Goal: Information Seeking & Learning: Learn about a topic

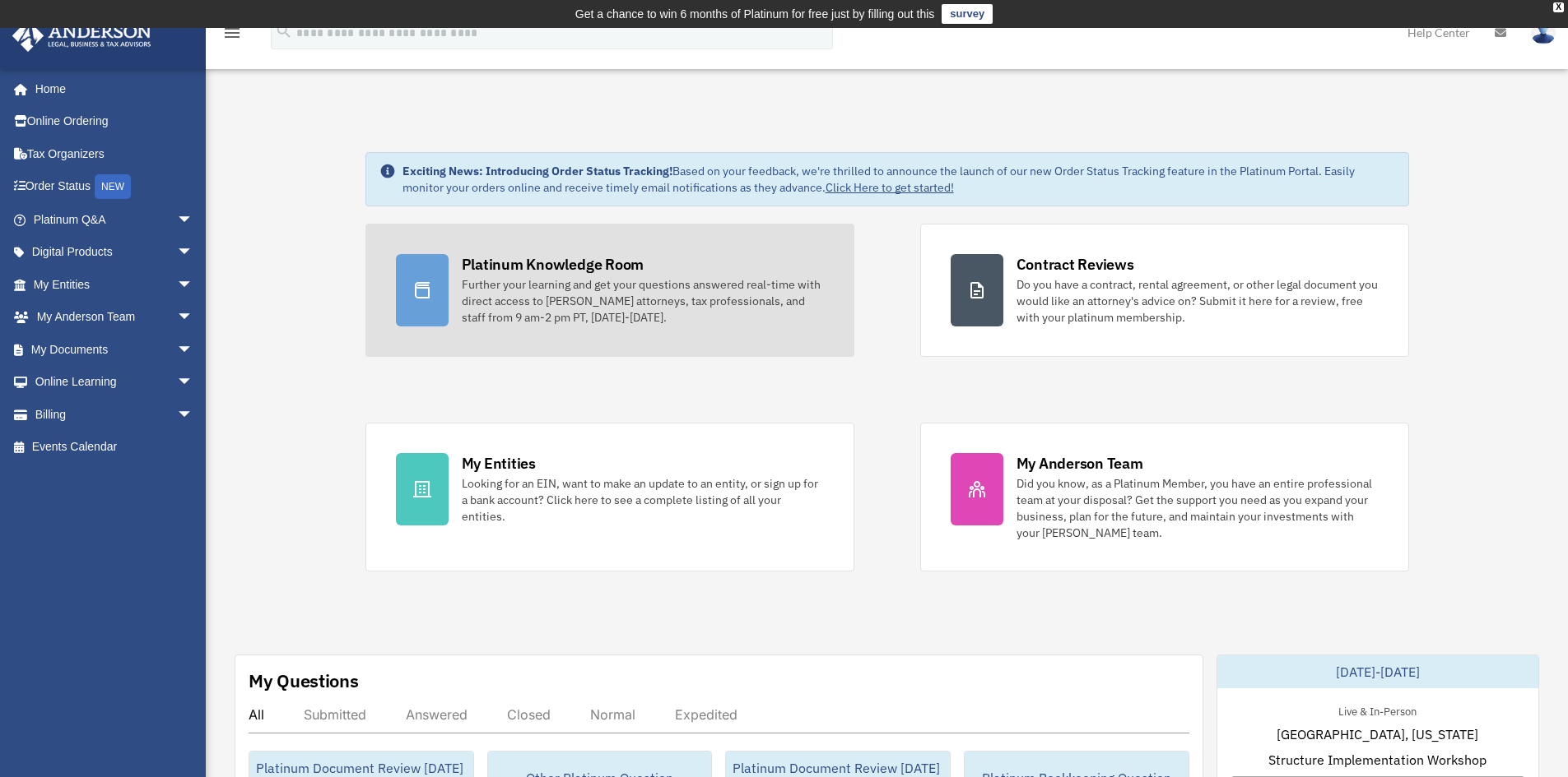
click at [579, 296] on div "Further your learning and get your questions answered real-time with direct acc…" at bounding box center [642, 300] width 363 height 49
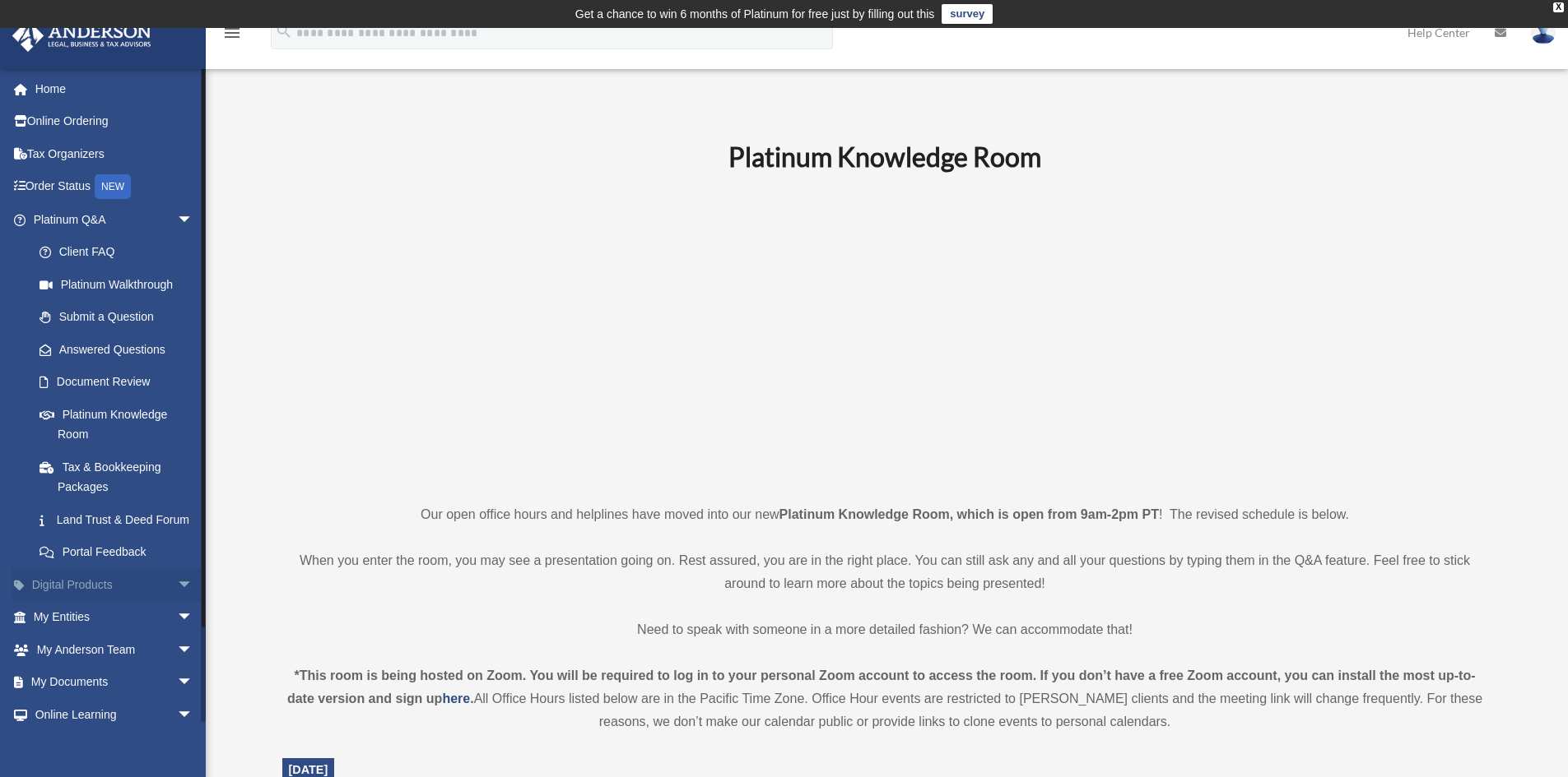
click at [177, 603] on span "arrow_drop_down" at bounding box center [193, 585] width 33 height 34
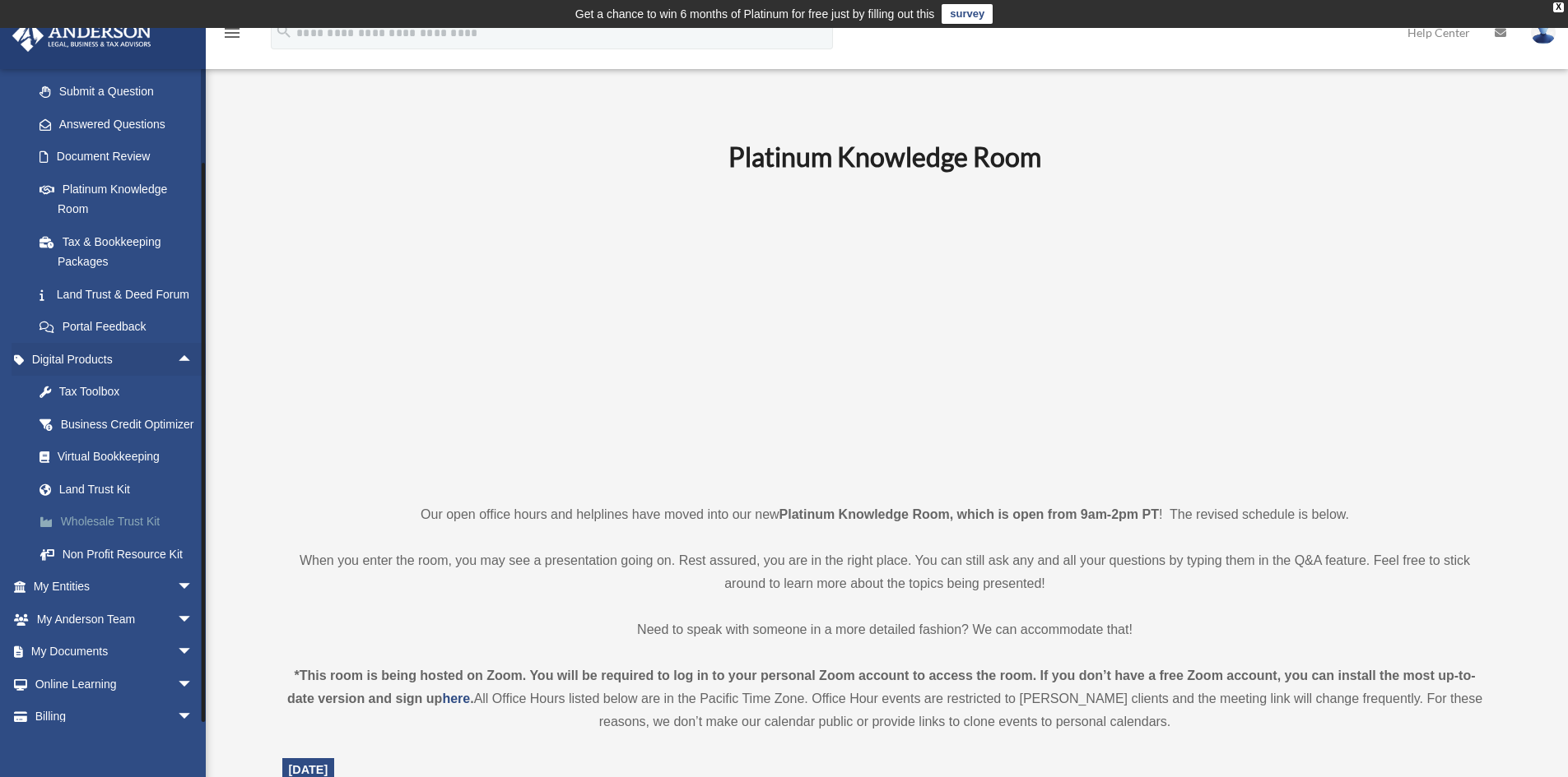
scroll to position [314, 0]
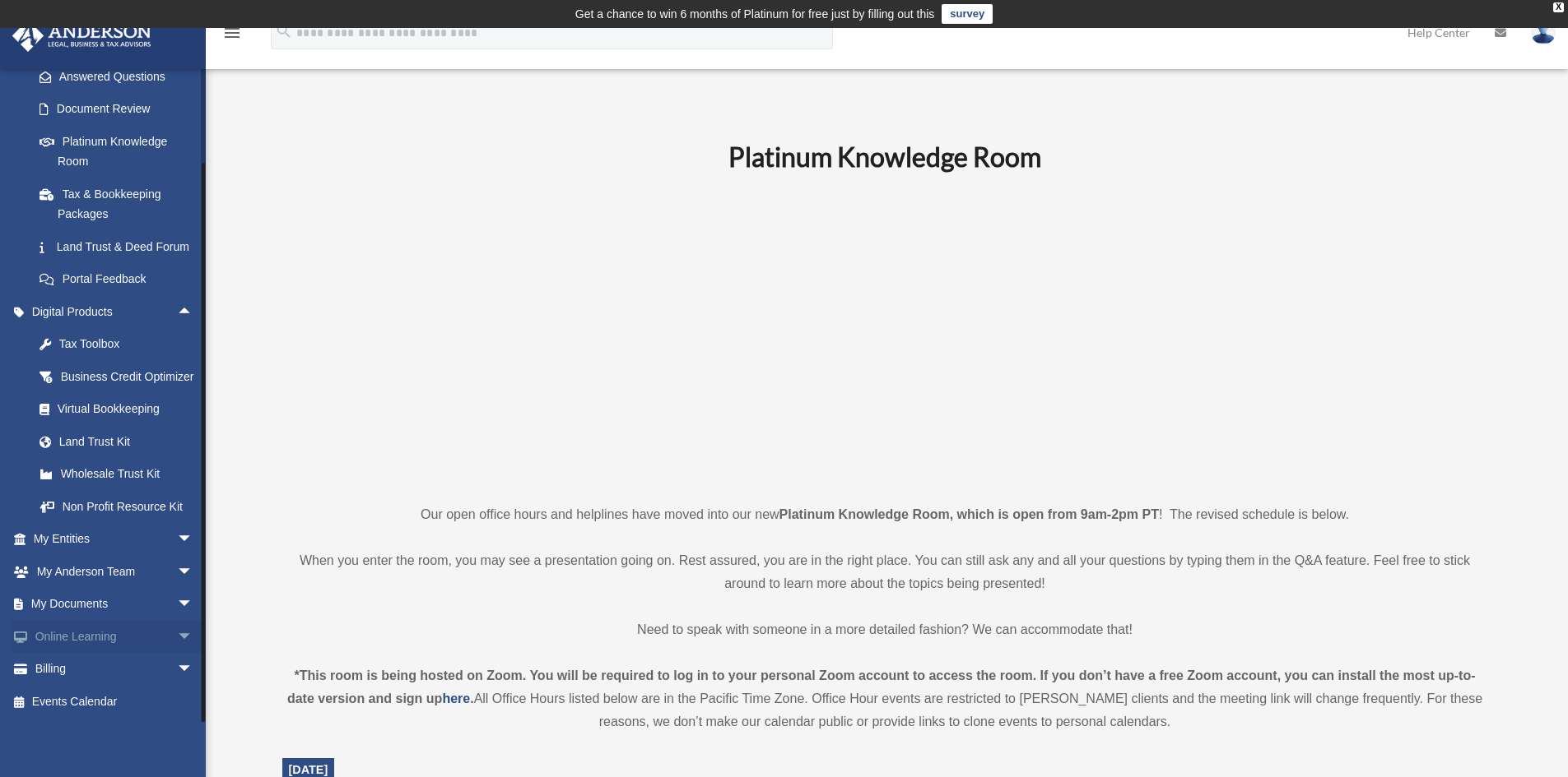
click at [179, 635] on span "arrow_drop_down" at bounding box center [193, 638] width 33 height 34
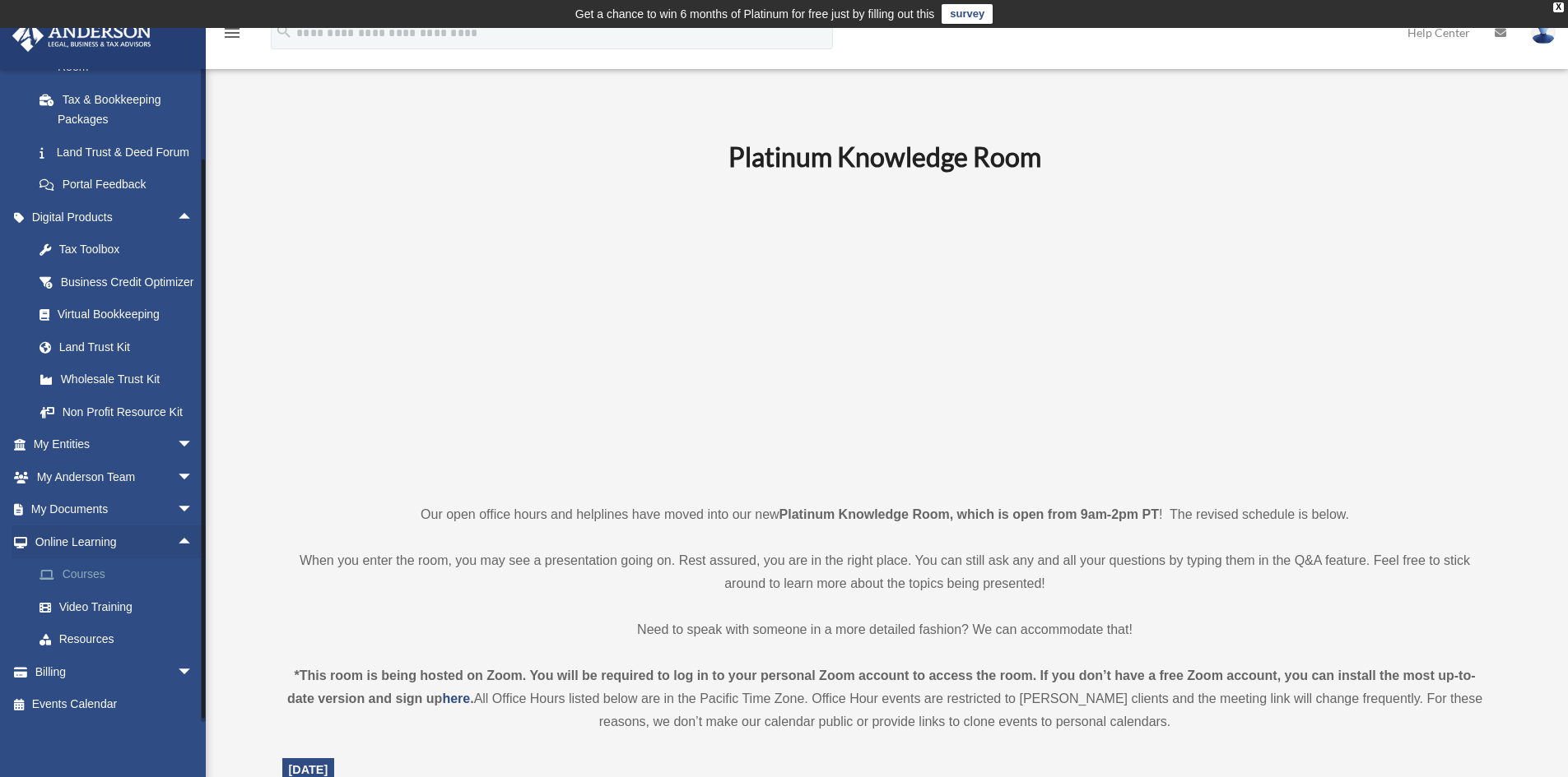
scroll to position [396, 0]
click at [180, 485] on span "arrow_drop_down" at bounding box center [193, 476] width 33 height 34
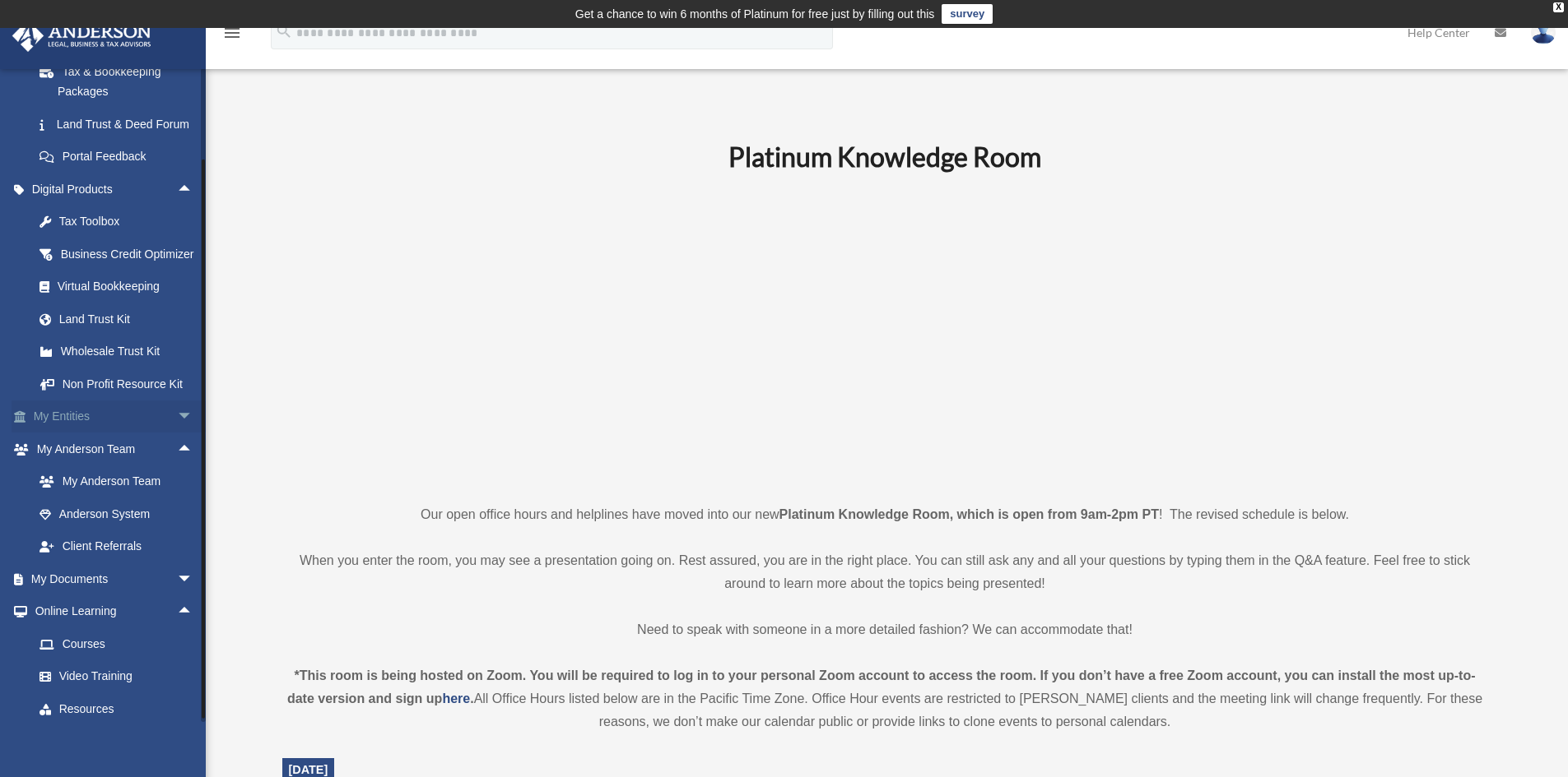
click at [177, 434] on span "arrow_drop_down" at bounding box center [193, 418] width 33 height 34
click at [150, 564] on link "Binder Walkthrough" at bounding box center [121, 547] width 195 height 33
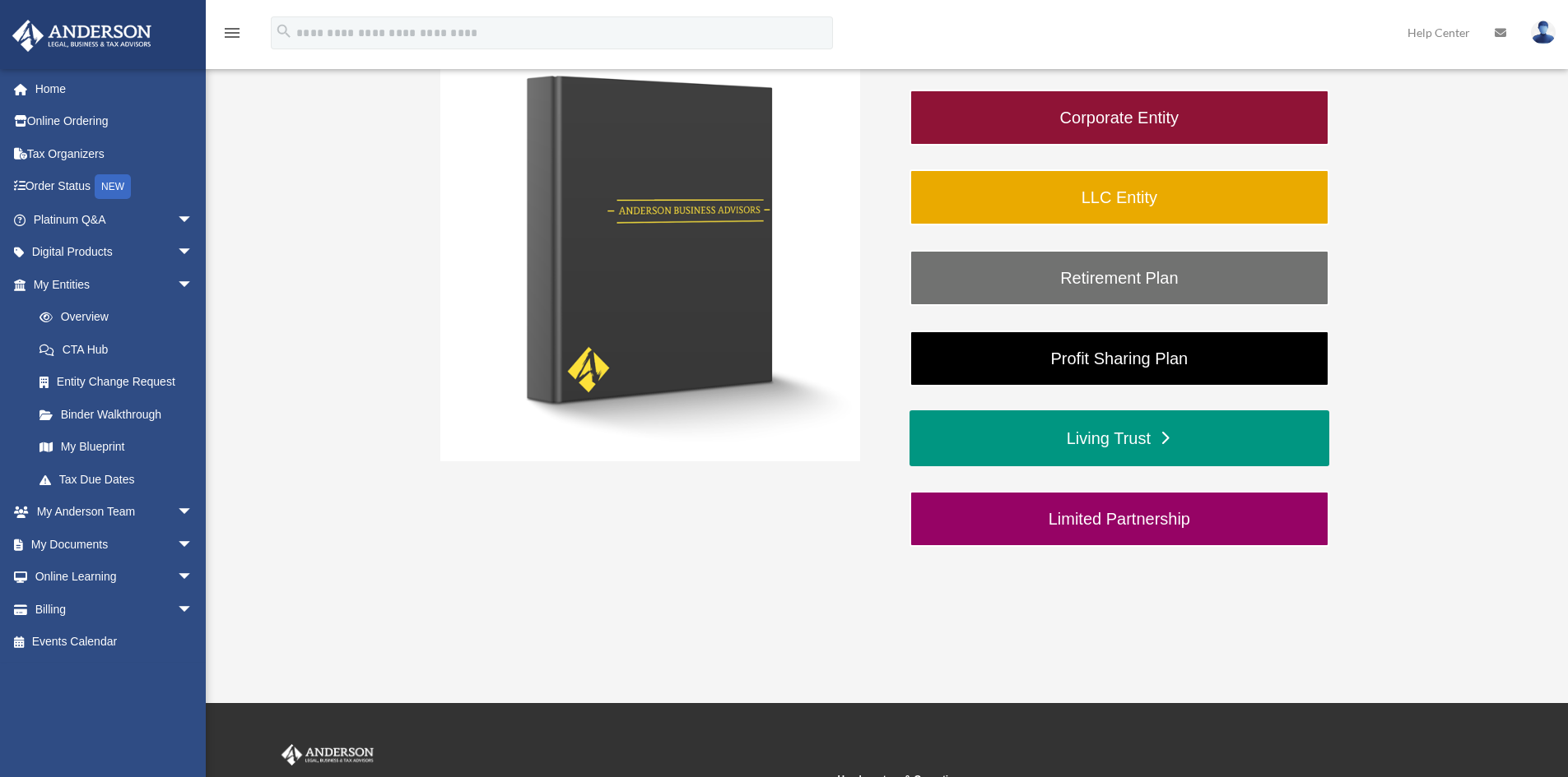
scroll to position [349, 0]
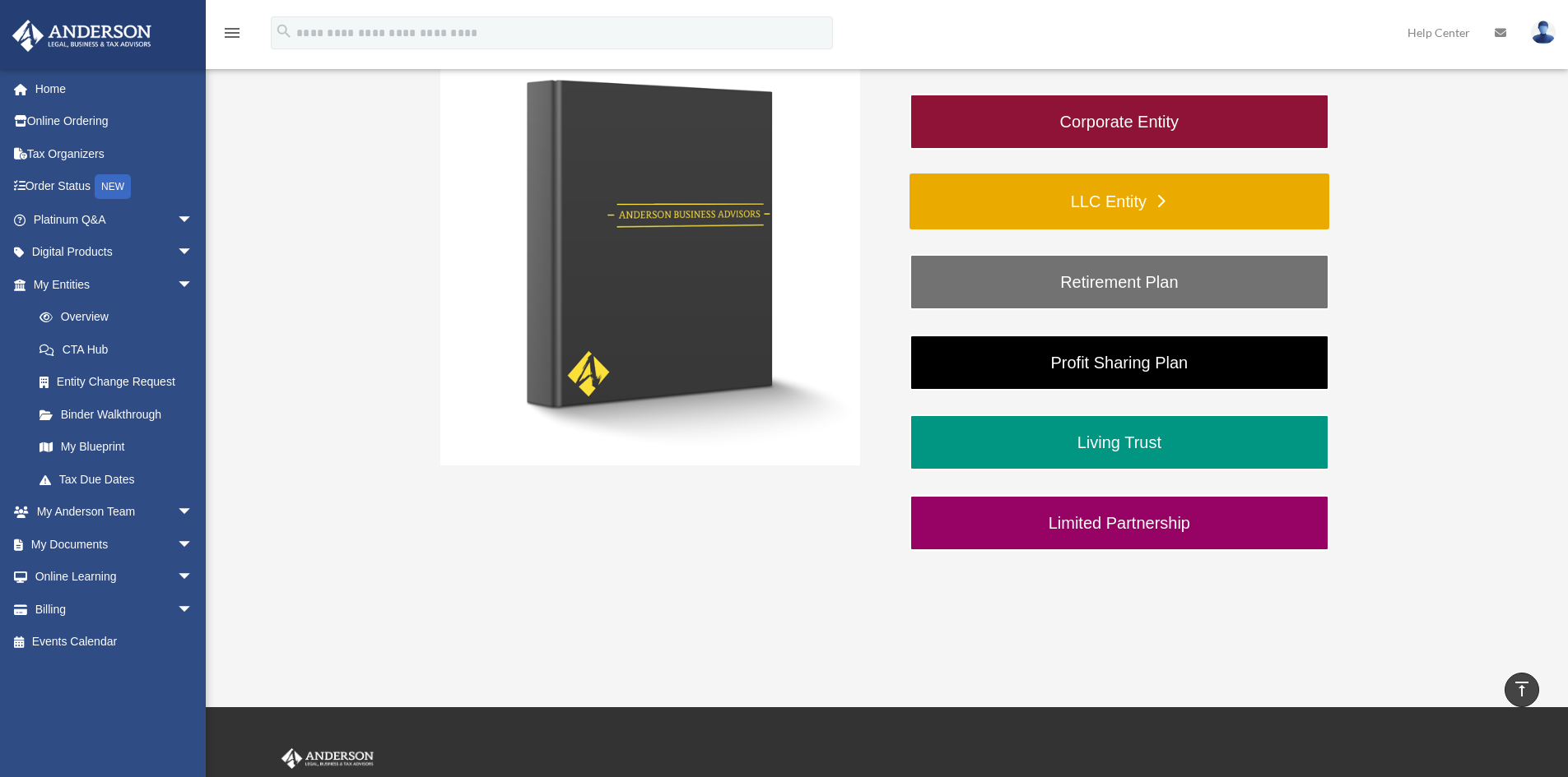
click at [1172, 202] on link "LLC Entity" at bounding box center [1119, 201] width 420 height 56
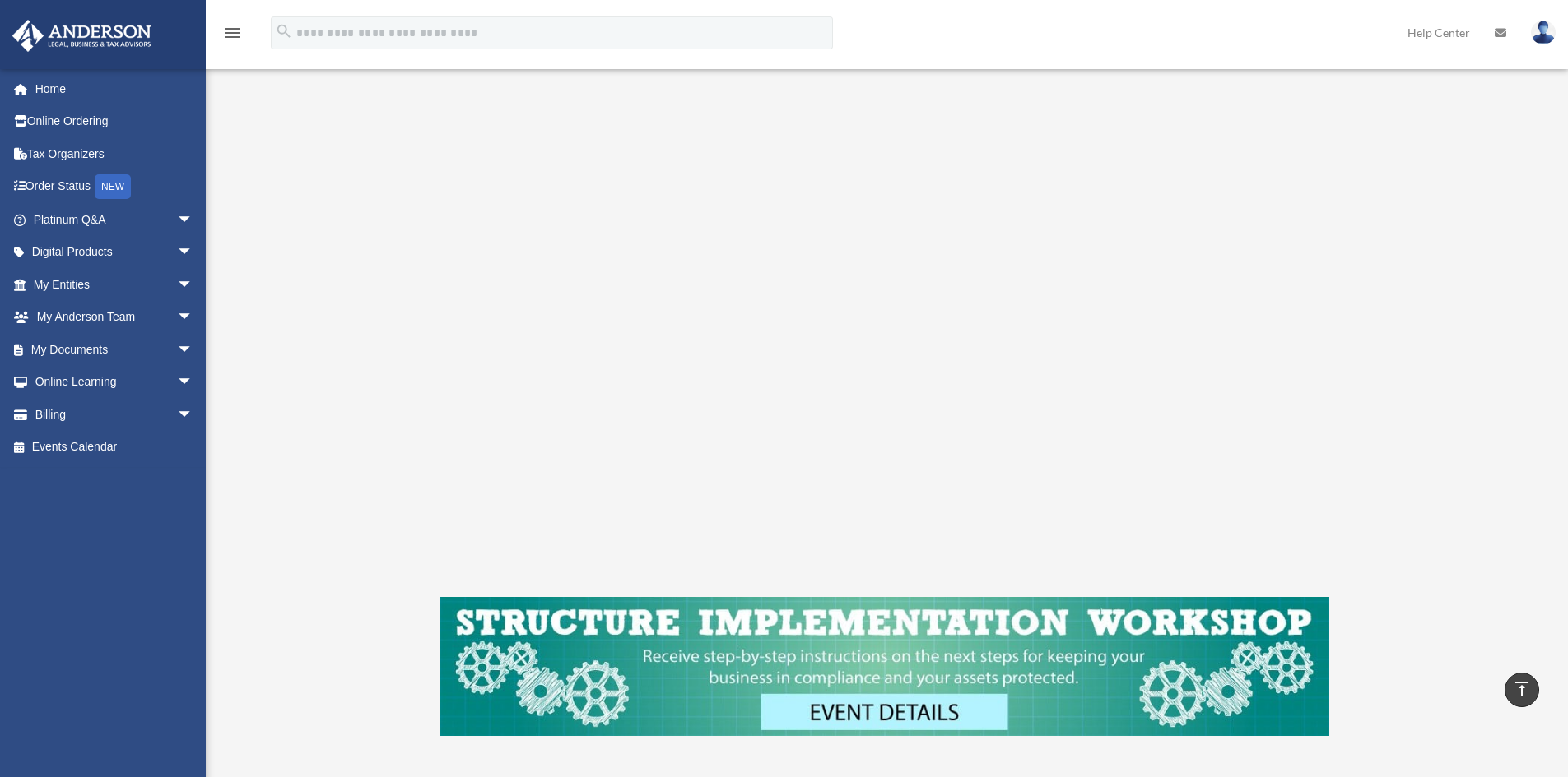
scroll to position [246, 0]
